Goal: Information Seeking & Learning: Learn about a topic

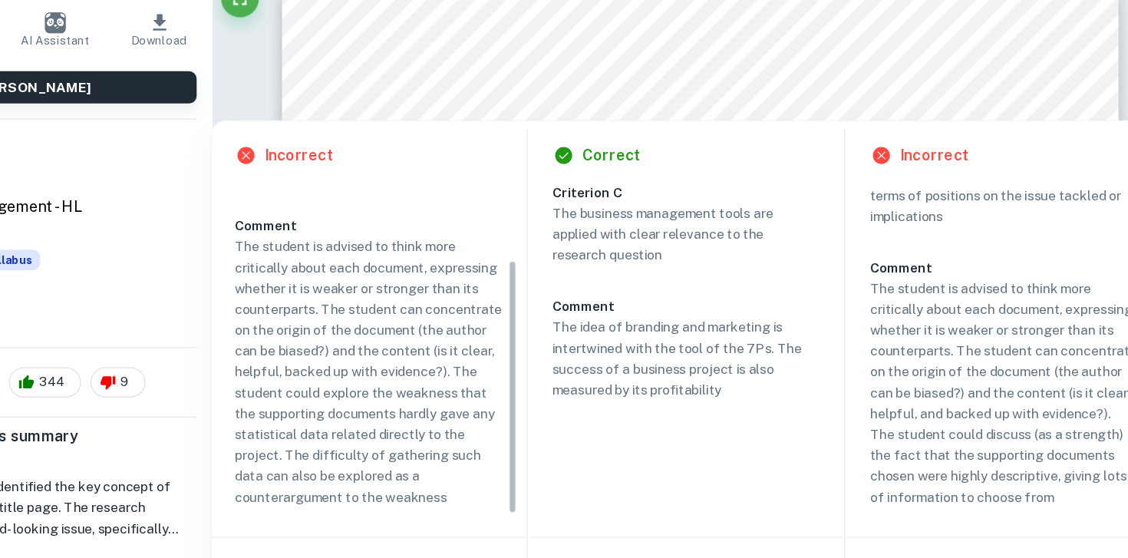
scroll to position [92, 0]
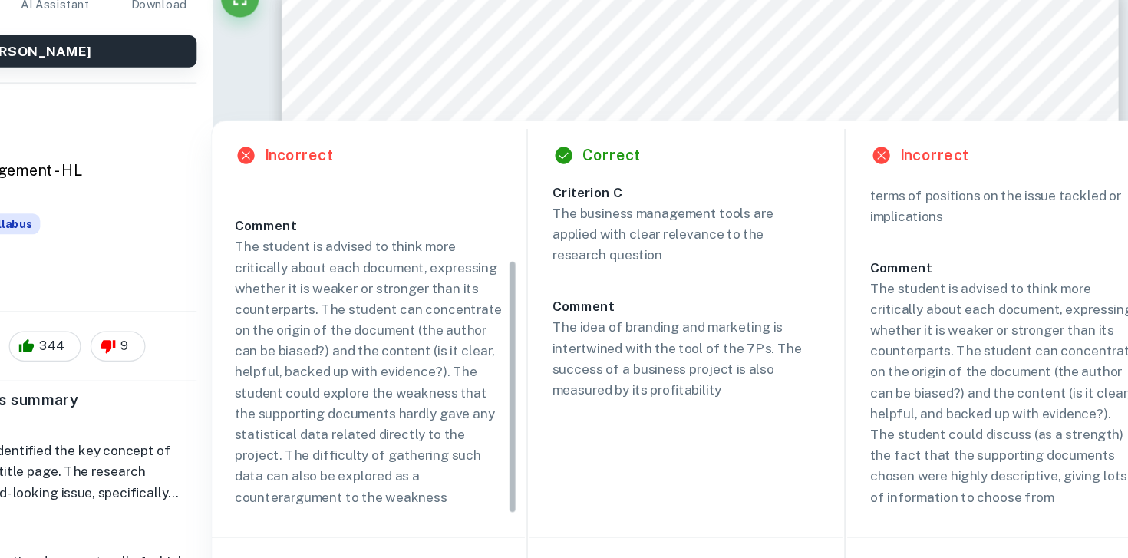
drag, startPoint x: 579, startPoint y: 384, endPoint x: 582, endPoint y: 422, distance: 37.7
click at [582, 422] on div "Criterion C The student states the weaknesses of the findings from the supporti…" at bounding box center [471, 388] width 229 height 269
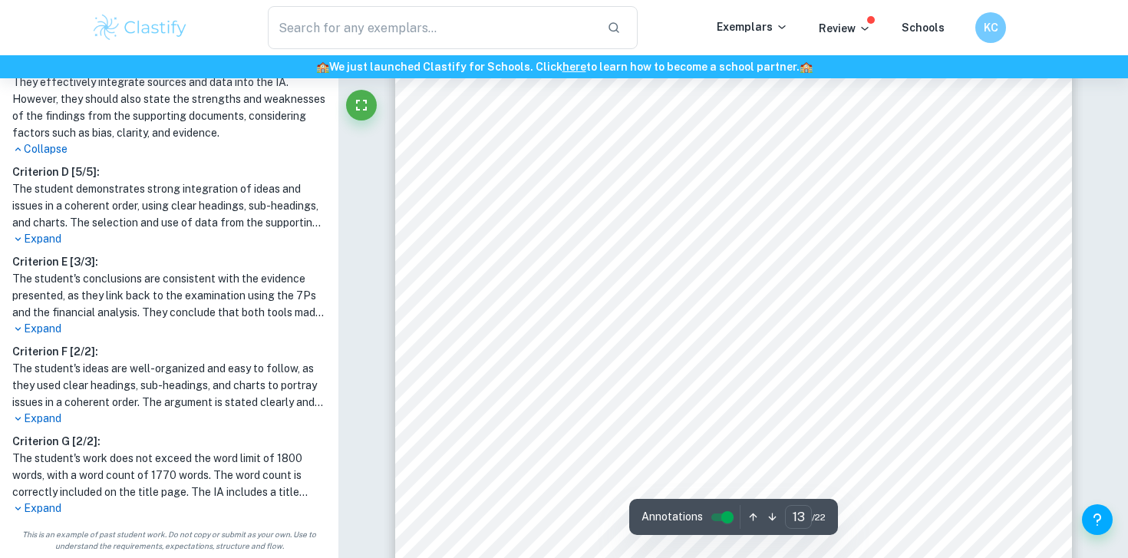
scroll to position [11936, 0]
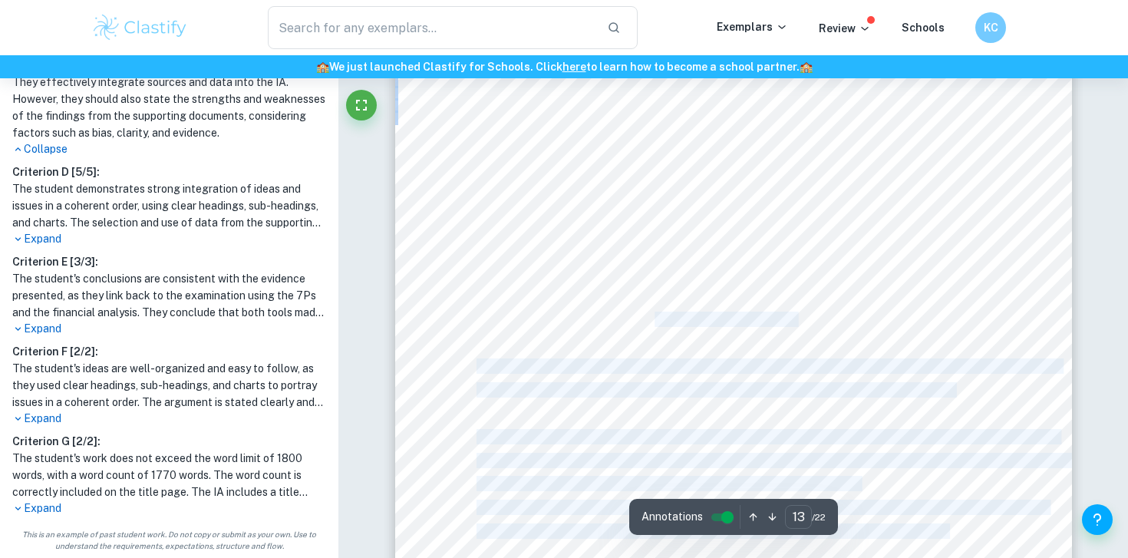
drag, startPoint x: 599, startPoint y: 305, endPoint x: 641, endPoint y: 317, distance: 43.0
click at [643, 315] on div "In late 2020, [PERSON_NAME] was at a critical juncture. Like many of the restau…" at bounding box center [733, 308] width 677 height 956
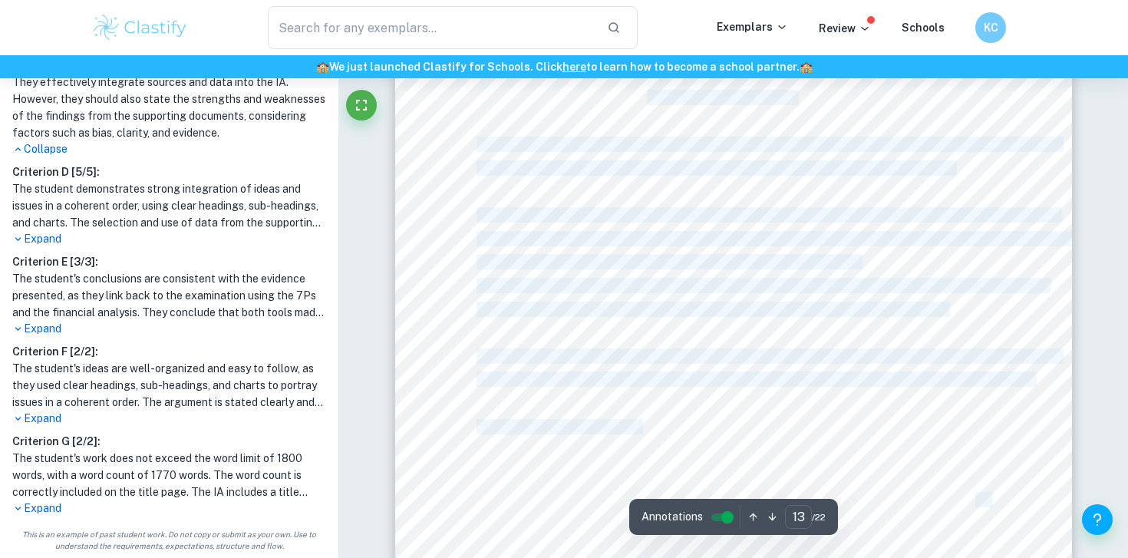
click at [641, 317] on div "In late 2020, [PERSON_NAME] was at a critical juncture. Like many of the restau…" at bounding box center [733, 86] width 677 height 956
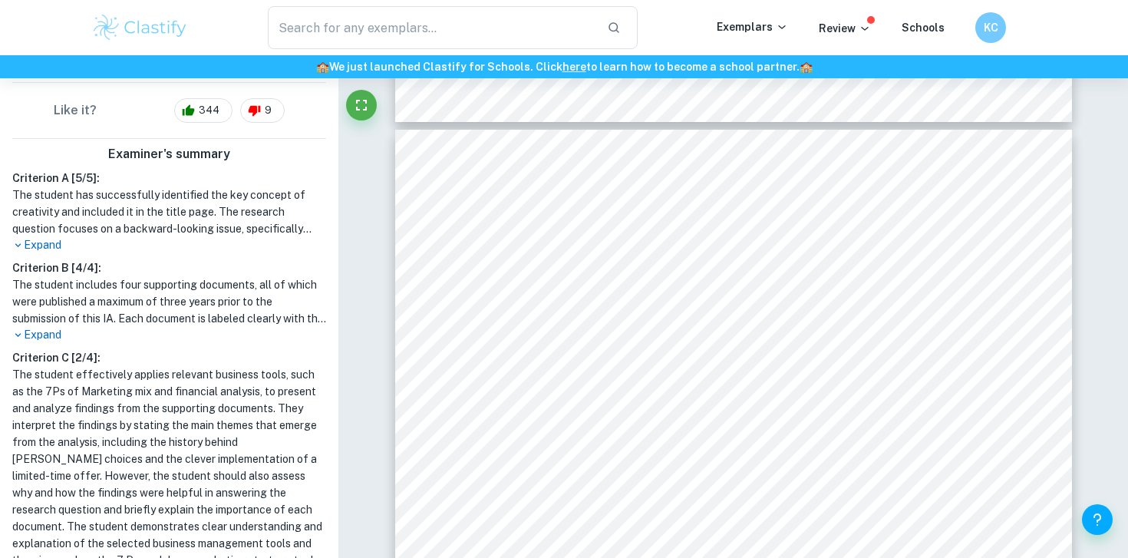
scroll to position [348, 0]
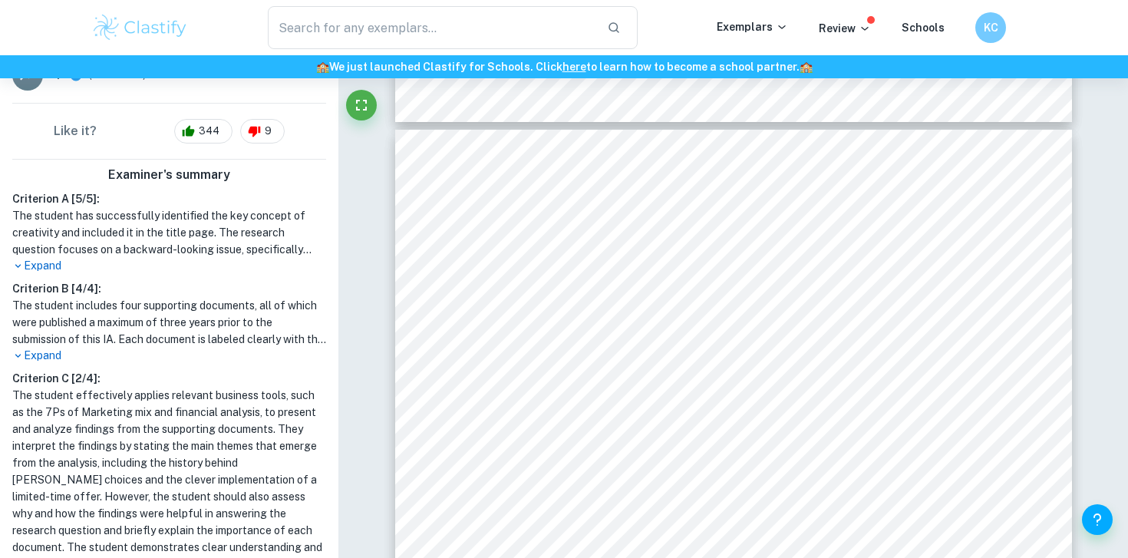
click at [38, 260] on p "Expand" at bounding box center [169, 266] width 314 height 16
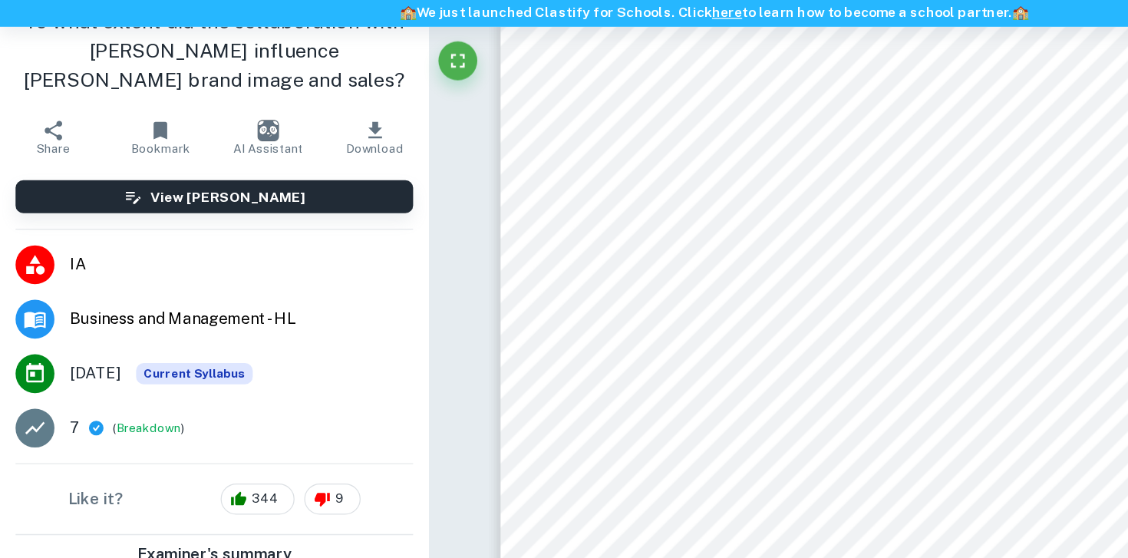
scroll to position [0, 0]
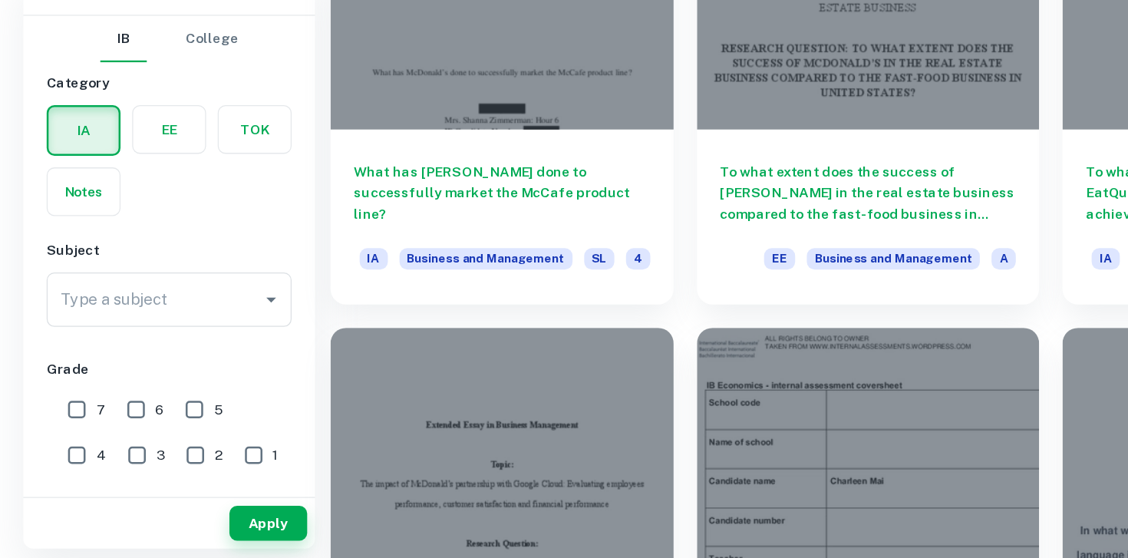
scroll to position [517, 0]
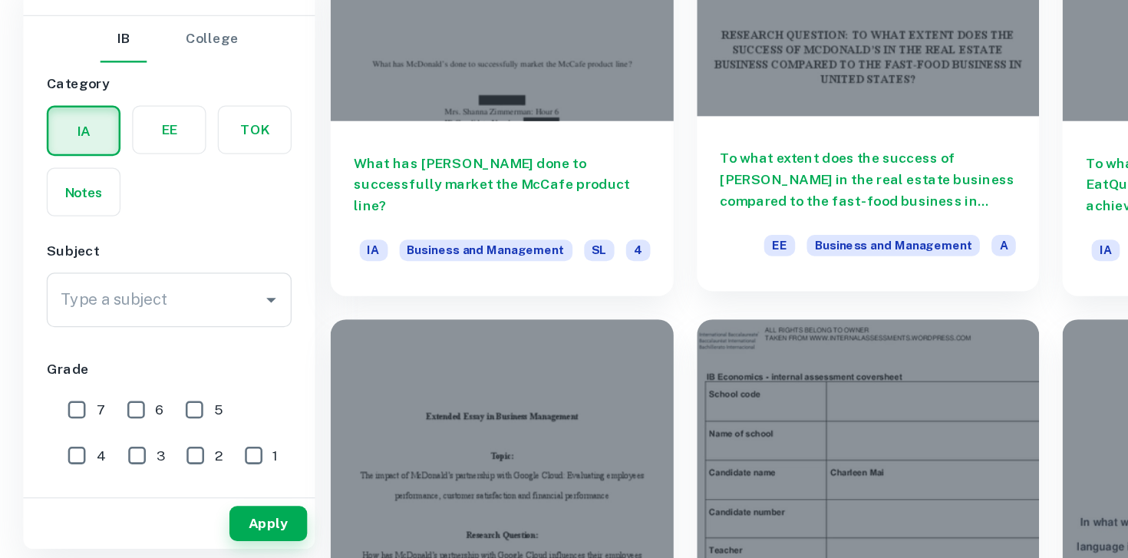
click at [664, 268] on h6 "To what extent does the success of [PERSON_NAME] in the real estate business co…" at bounding box center [685, 258] width 234 height 51
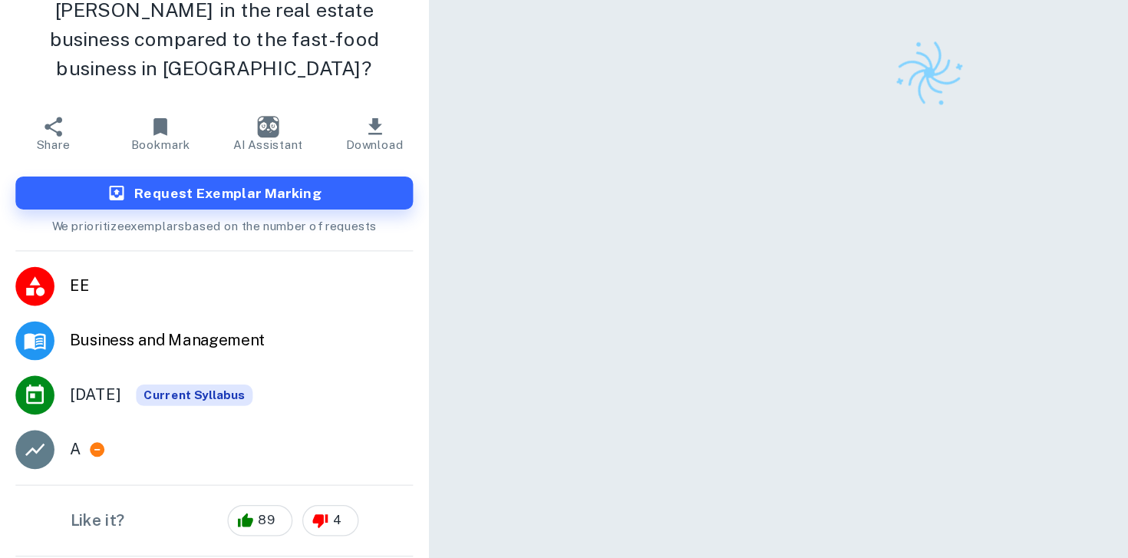
scroll to position [78, 0]
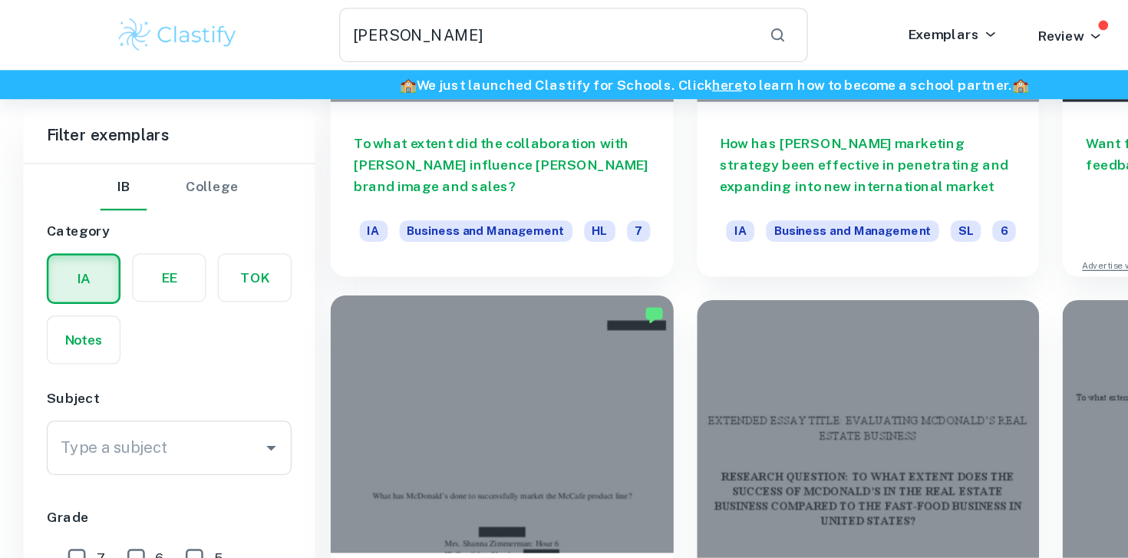
scroll to position [288, 0]
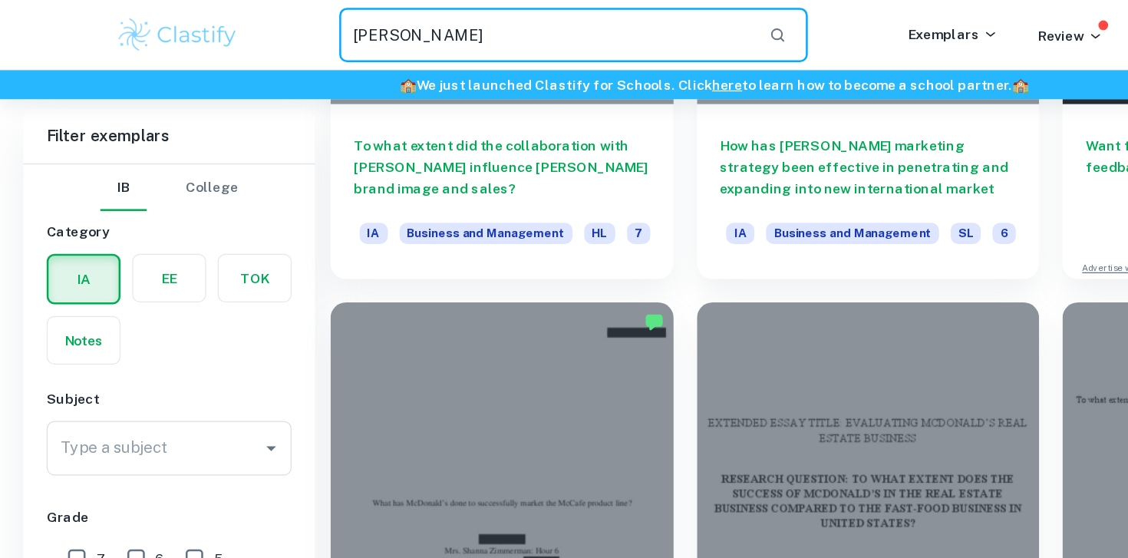
drag, startPoint x: 405, startPoint y: 25, endPoint x: 262, endPoint y: -4, distance: 146.2
type input "[PERSON_NAME]"
type input "brand image"
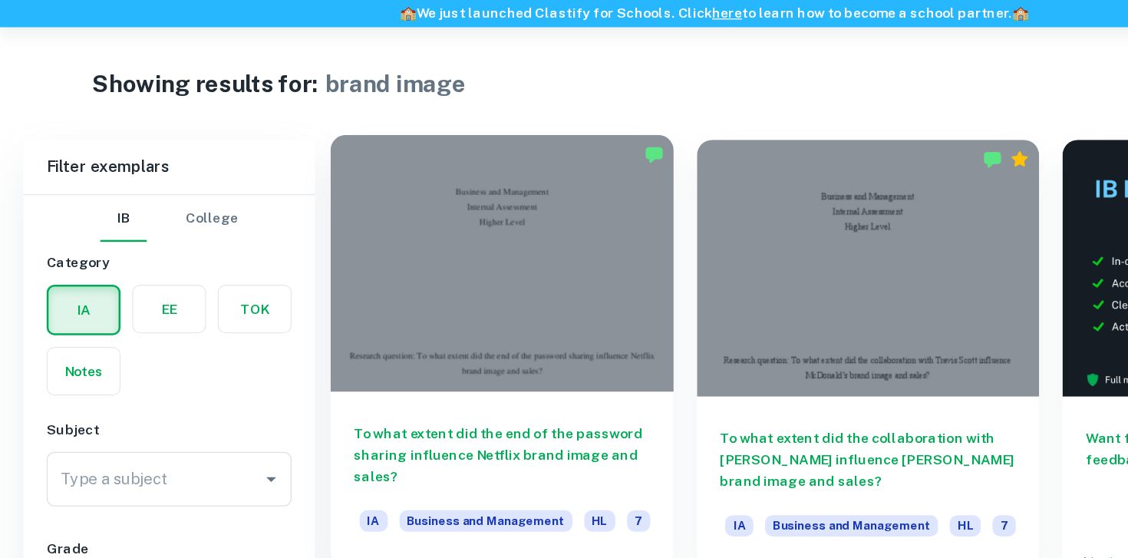
click at [435, 352] on div at bounding box center [396, 264] width 271 height 203
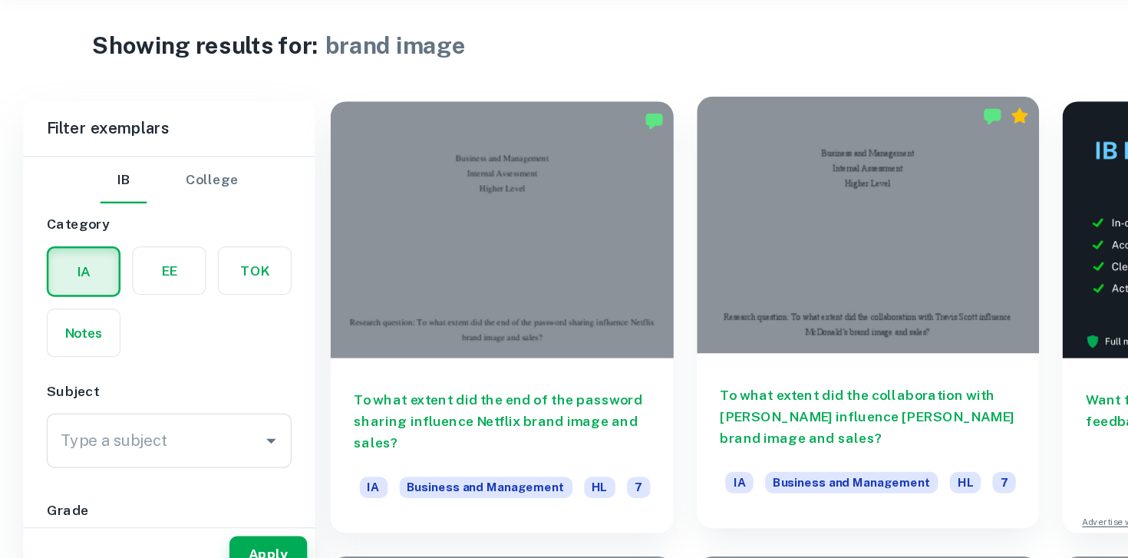
click at [661, 318] on div at bounding box center [685, 264] width 271 height 203
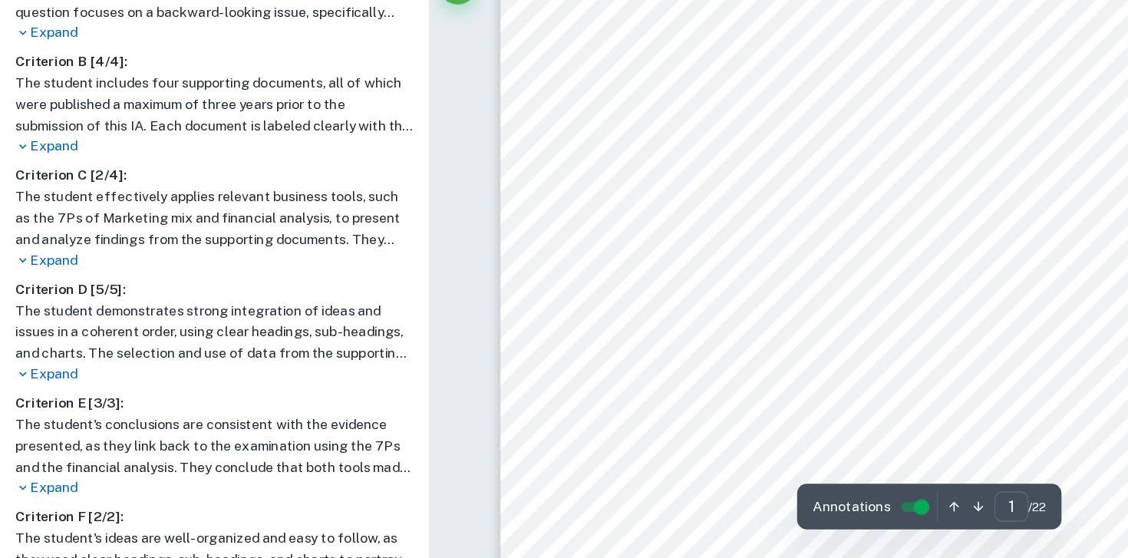
scroll to position [91, 0]
click at [40, 326] on p "Expand" at bounding box center [169, 322] width 314 height 16
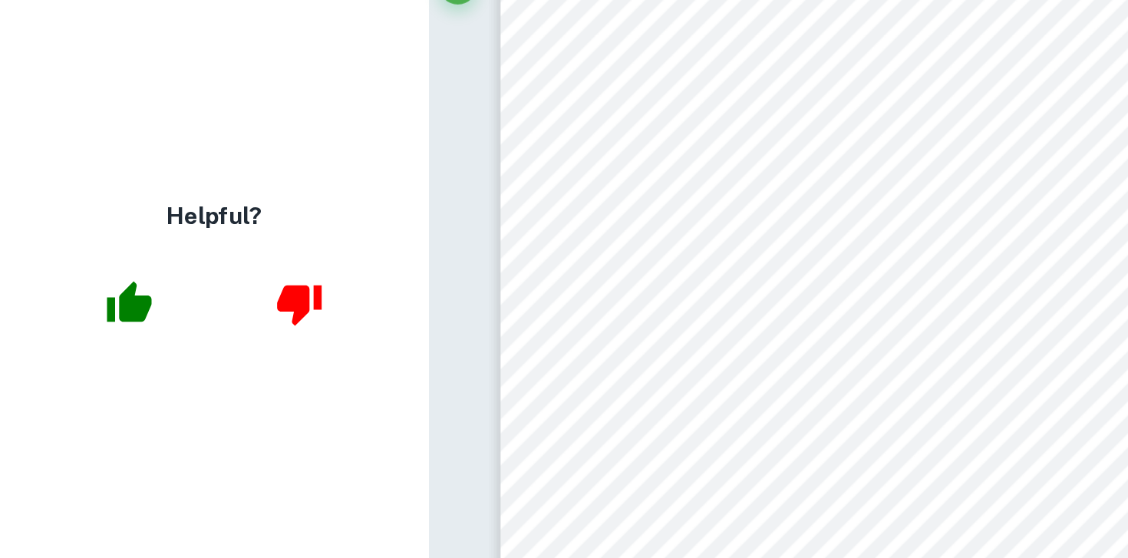
scroll to position [0, 0]
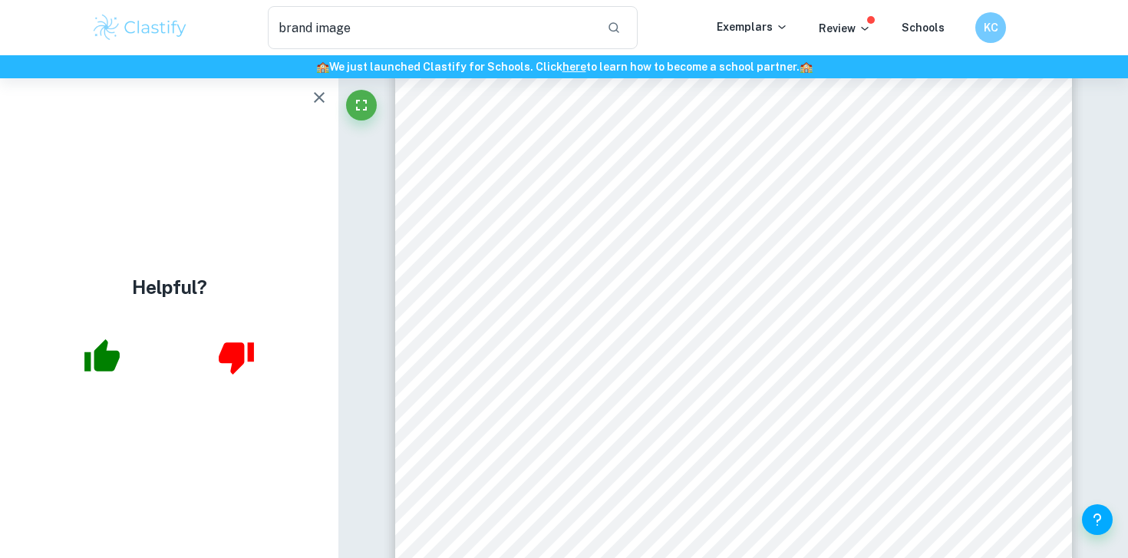
click at [325, 94] on icon "button" at bounding box center [319, 97] width 18 height 18
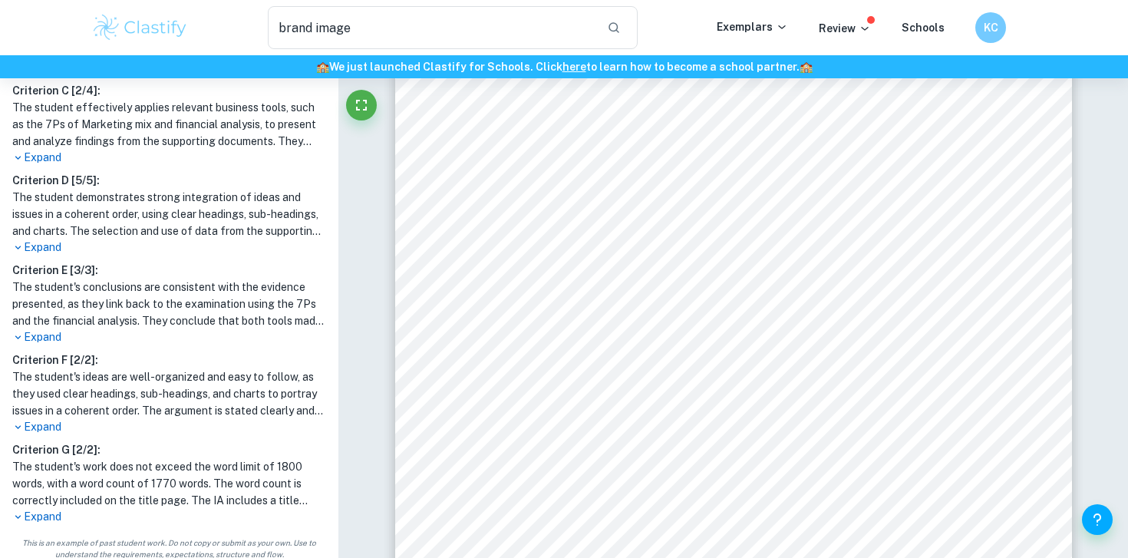
scroll to position [644, 0]
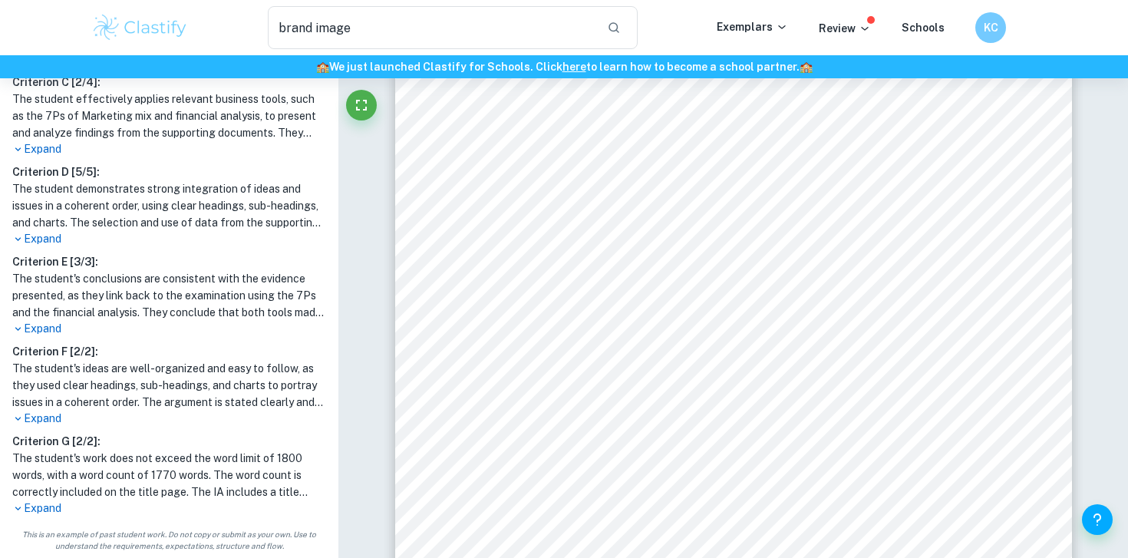
click at [45, 422] on p "Expand" at bounding box center [169, 418] width 314 height 16
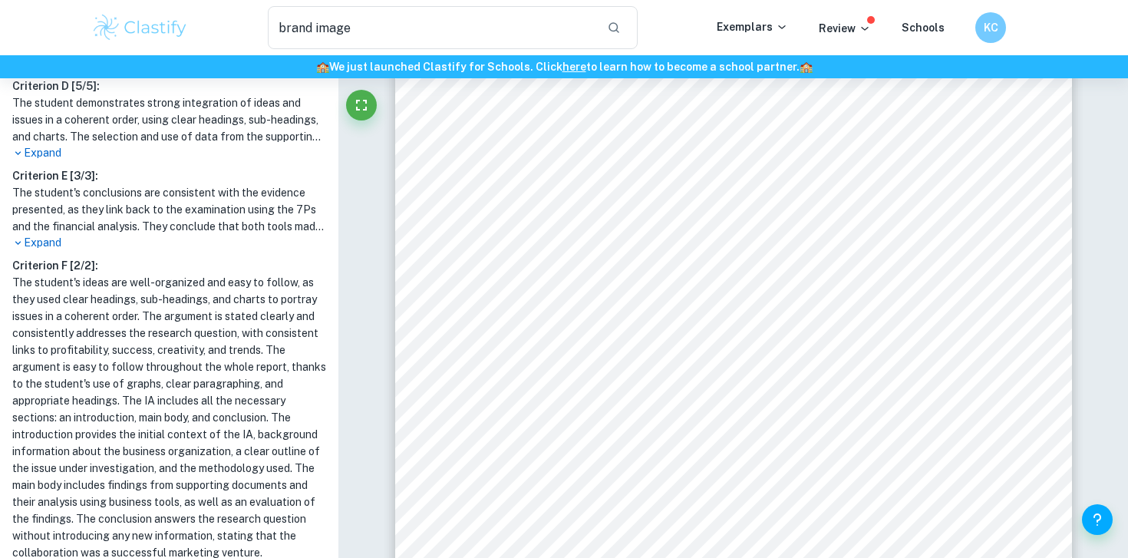
scroll to position [728, 0]
click at [36, 245] on p "Expand" at bounding box center [169, 244] width 314 height 16
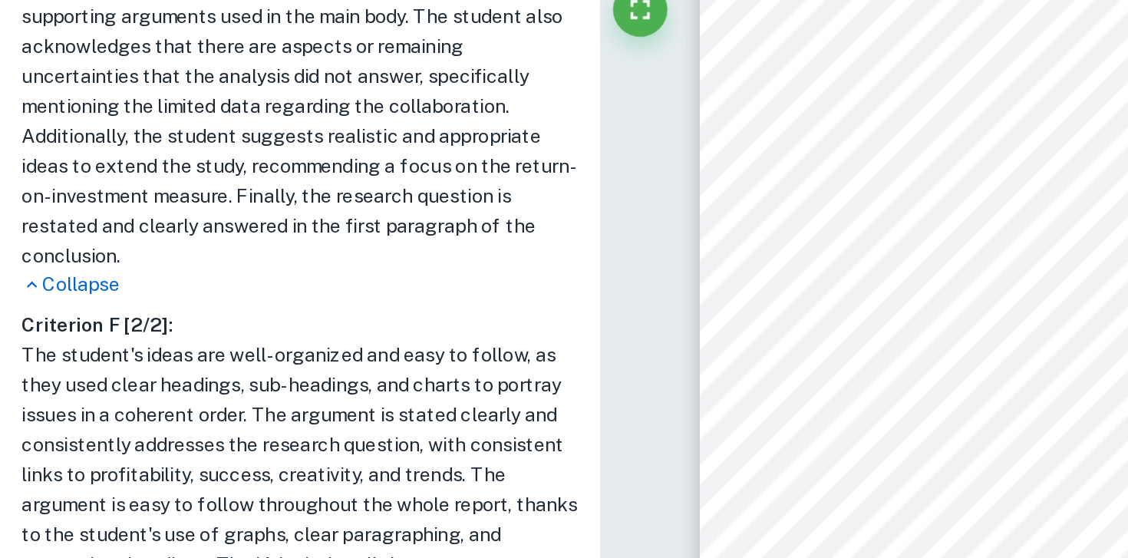
scroll to position [1099, 0]
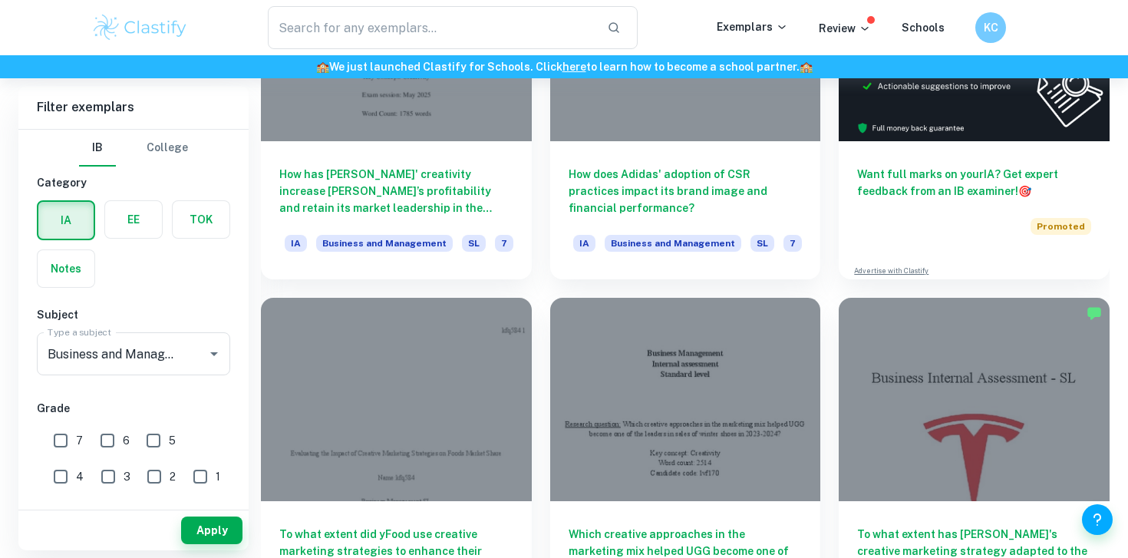
scroll to position [583, 0]
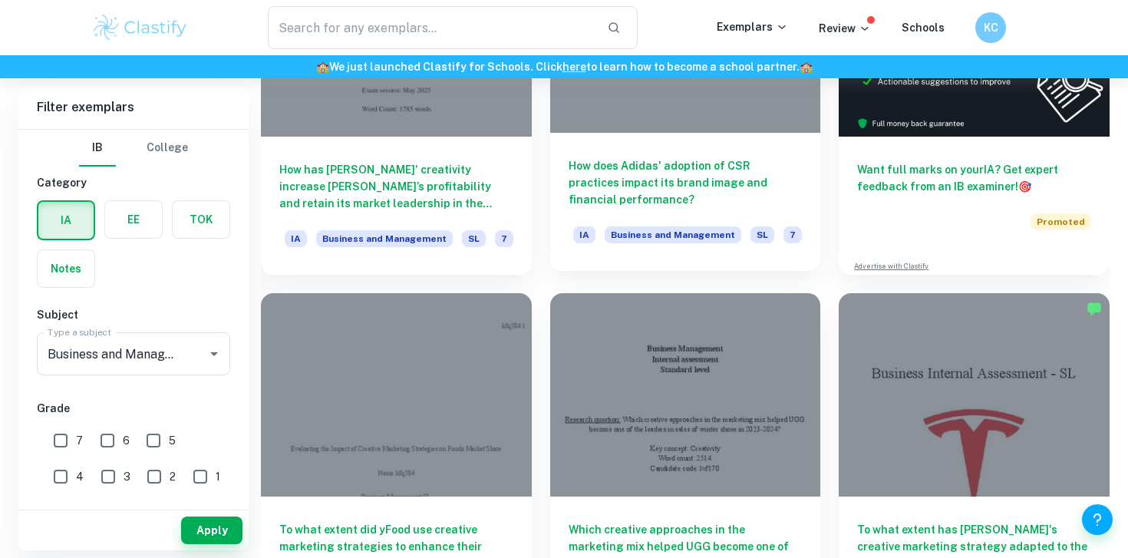
click at [676, 189] on h6 "How does Adidas' adoption of CSR practices impact its brand image and financial…" at bounding box center [685, 182] width 234 height 51
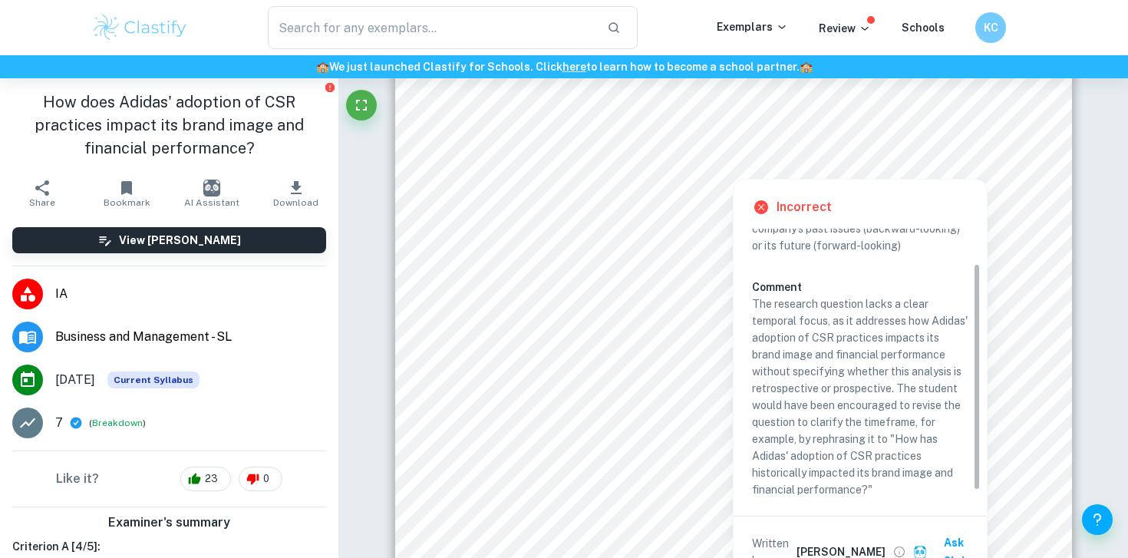
scroll to position [48, 0]
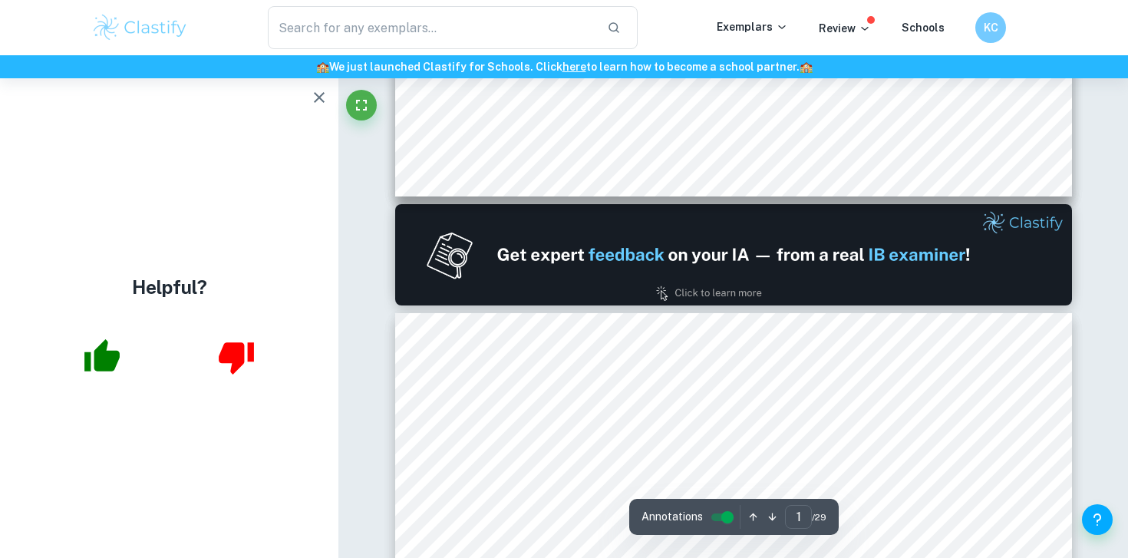
type input "2"
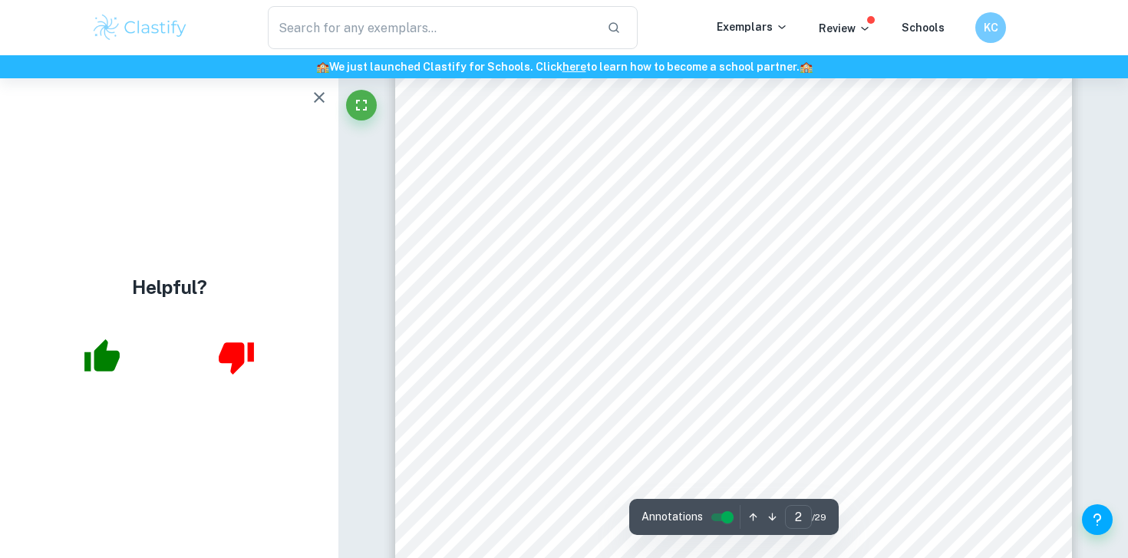
scroll to position [1152, 0]
click at [312, 91] on icon "button" at bounding box center [319, 97] width 18 height 18
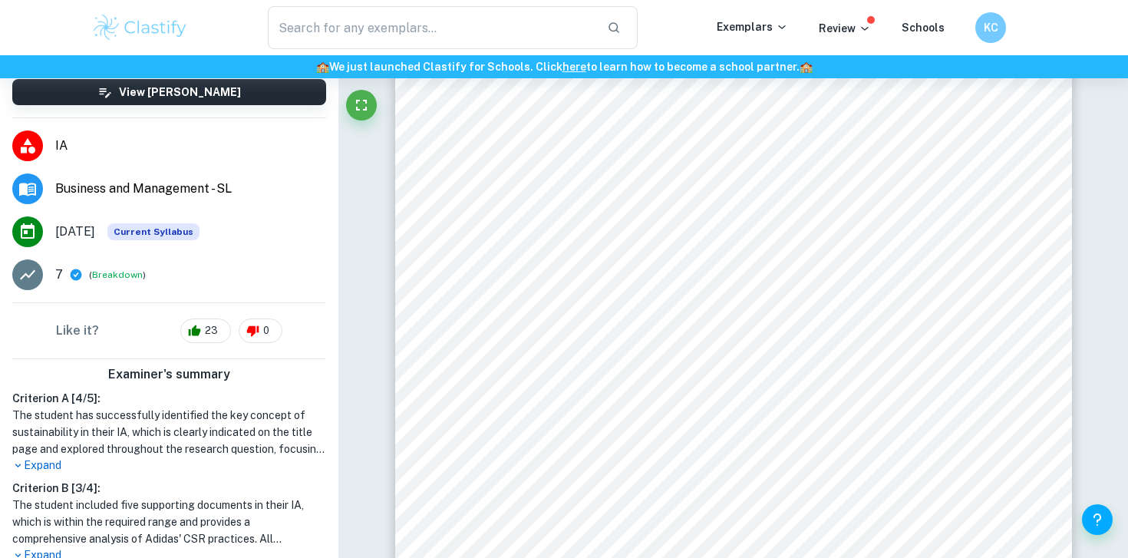
scroll to position [159, 0]
